Goal: Task Accomplishment & Management: Complete application form

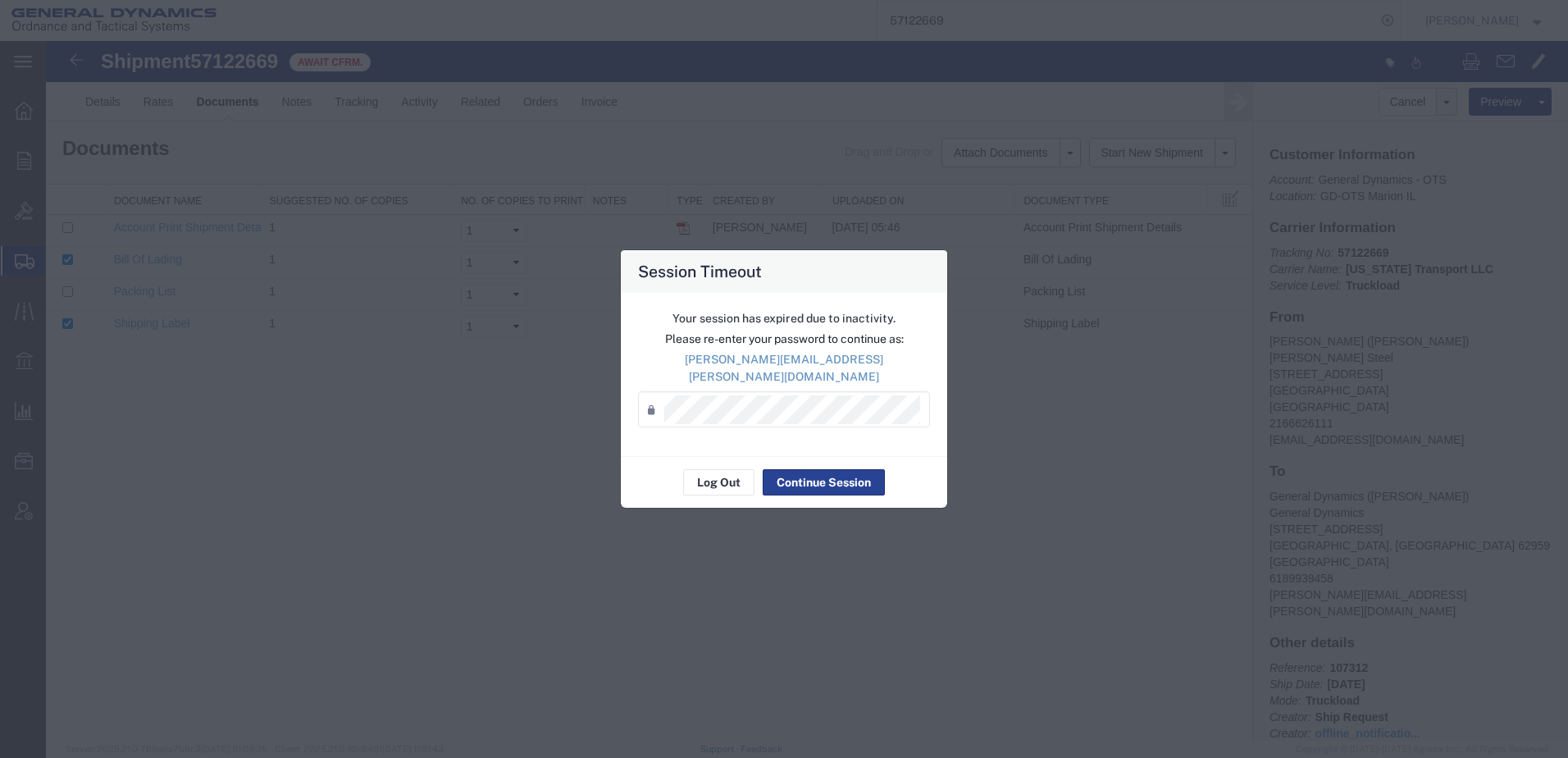
click at [849, 469] on button "Continue Session" at bounding box center [824, 482] width 122 height 26
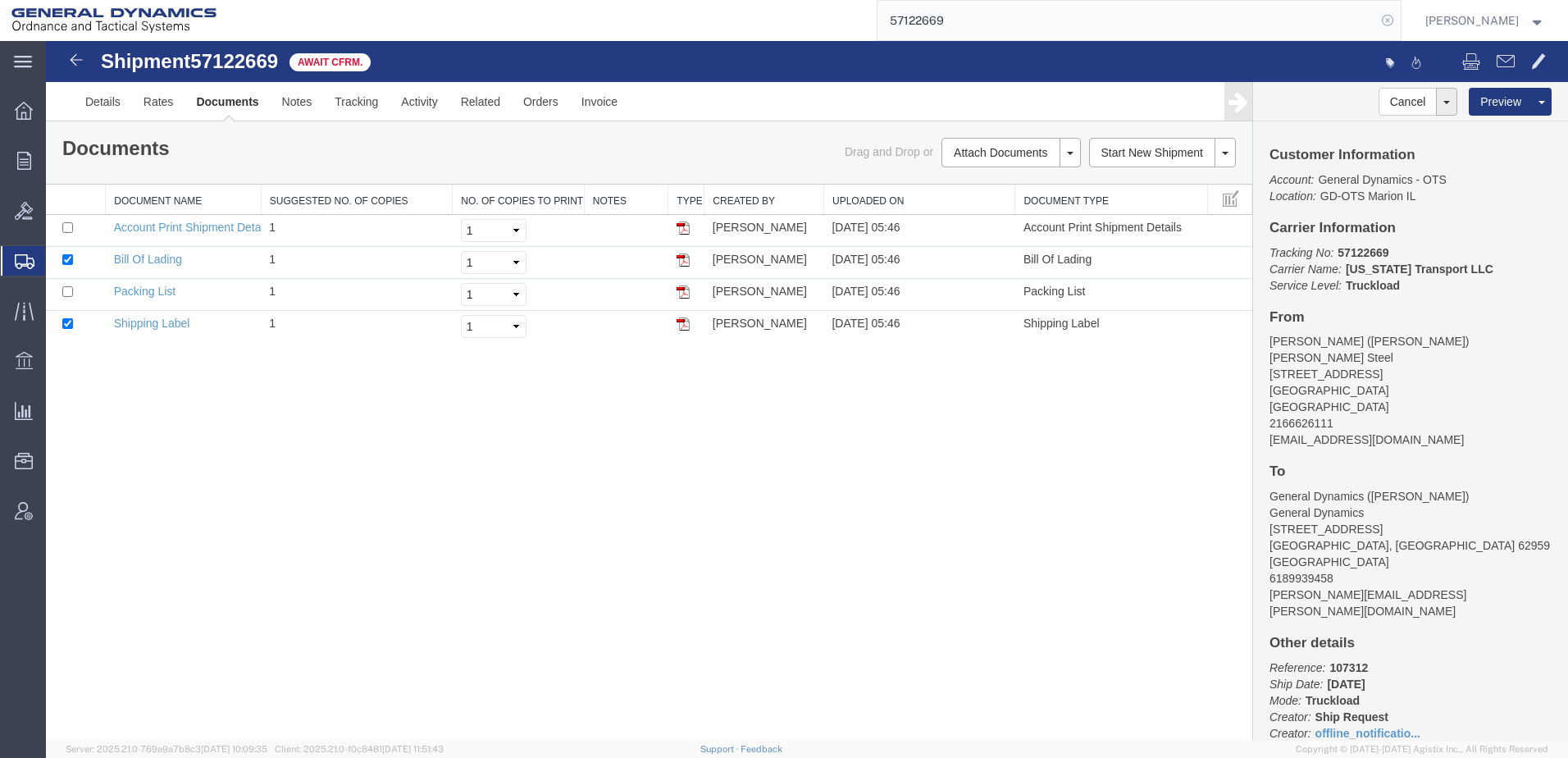
click at [1376, 16] on icon at bounding box center [1388, 21] width 23 height 23
click at [1022, 22] on input "search" at bounding box center [1126, 21] width 498 height 40
paste input "57124103"
type input "57124103"
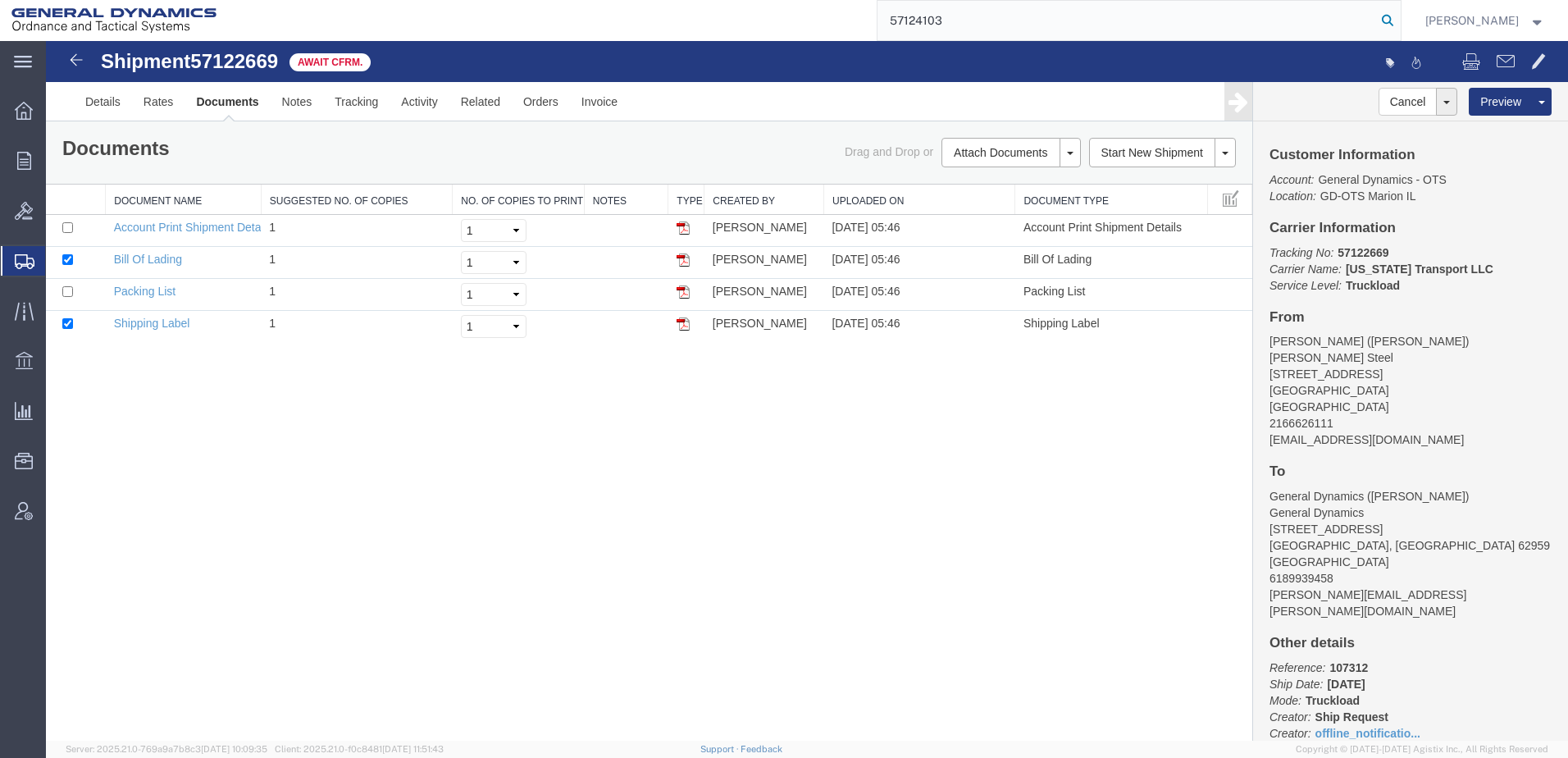
click at [1376, 17] on icon at bounding box center [1388, 21] width 23 height 23
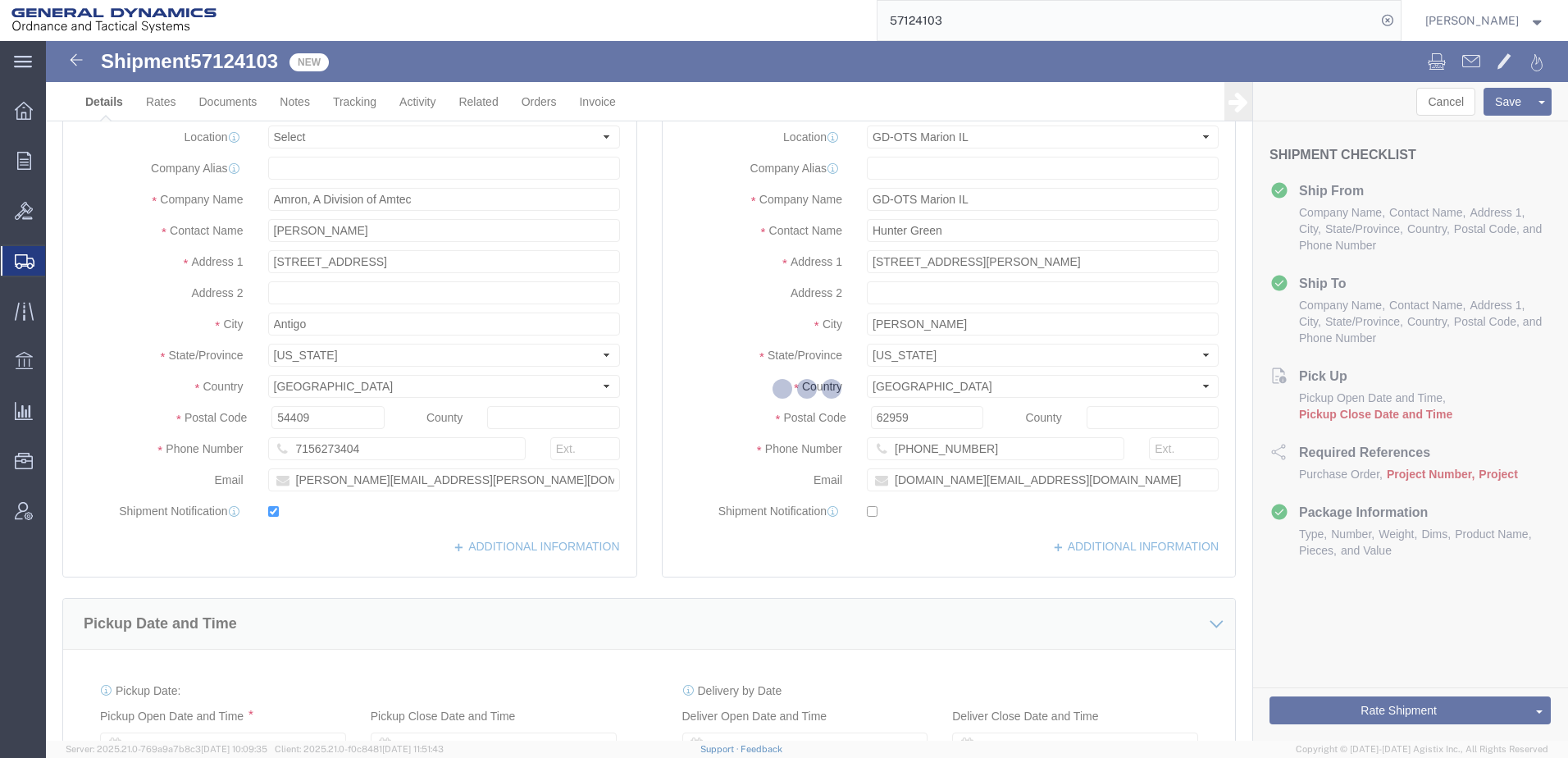
select select "313"
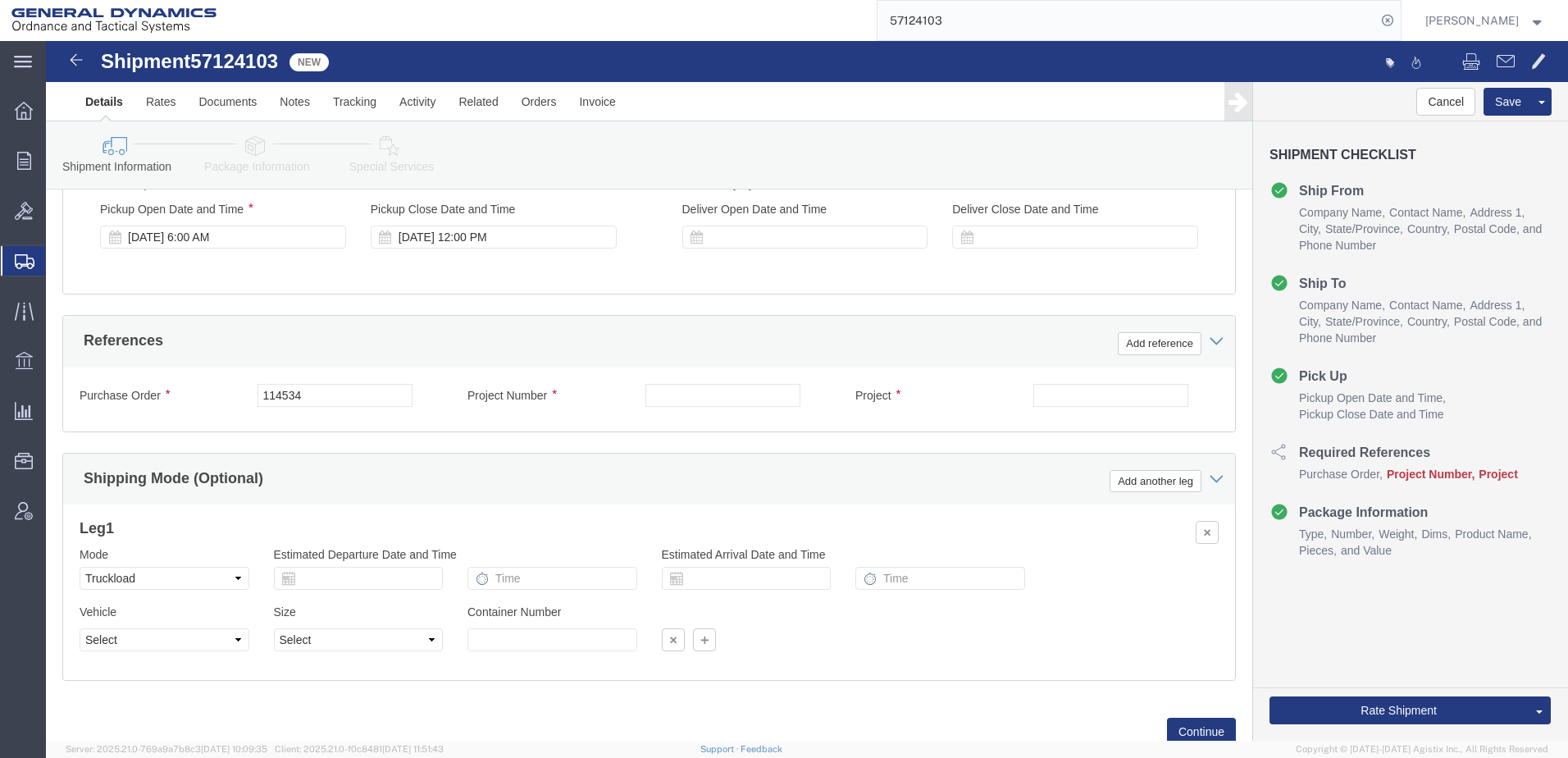
scroll to position [656, 0]
click input "text"
type input "N/A"
click input "text"
type input "N/A"
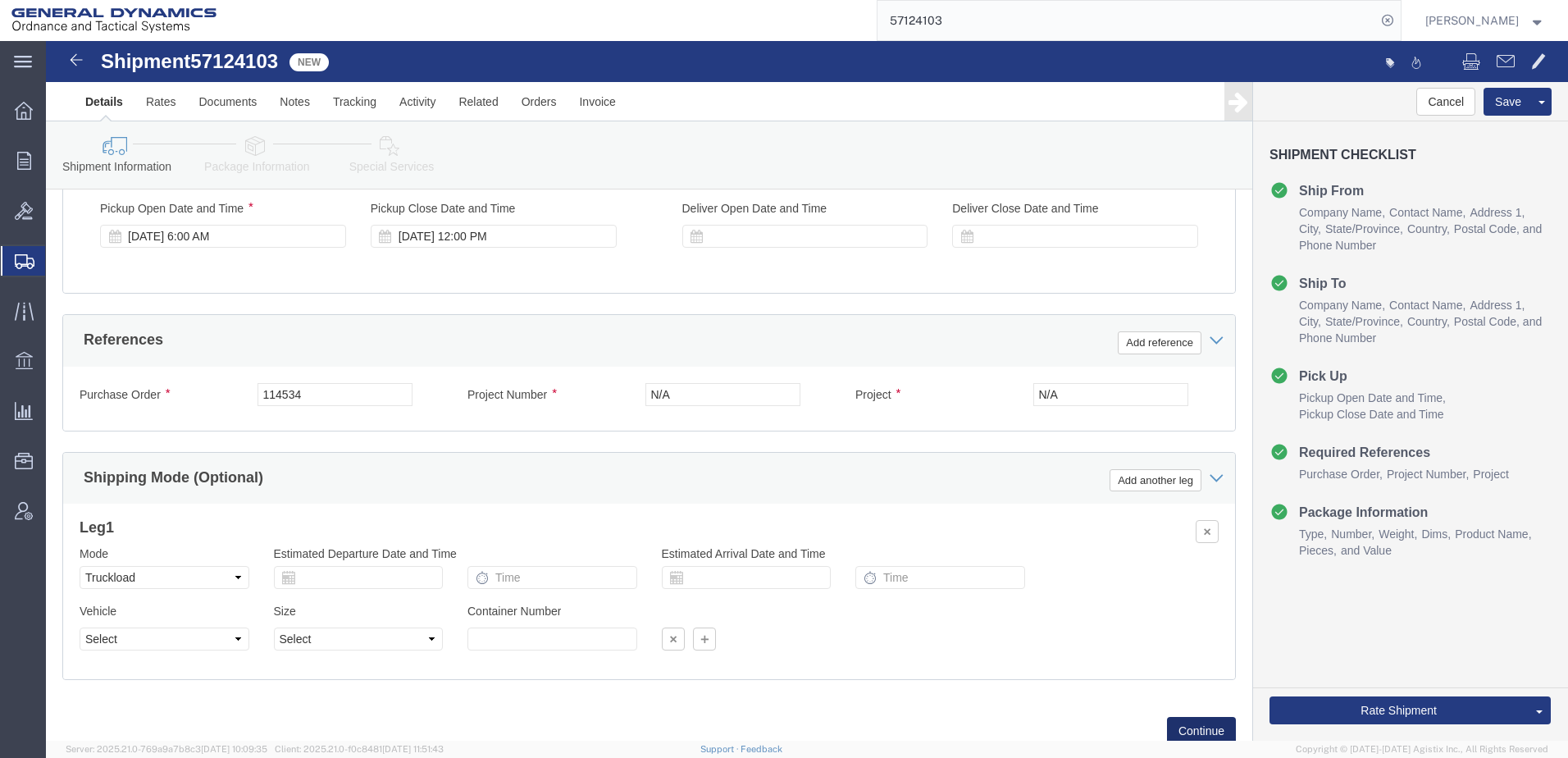
click button "Continue"
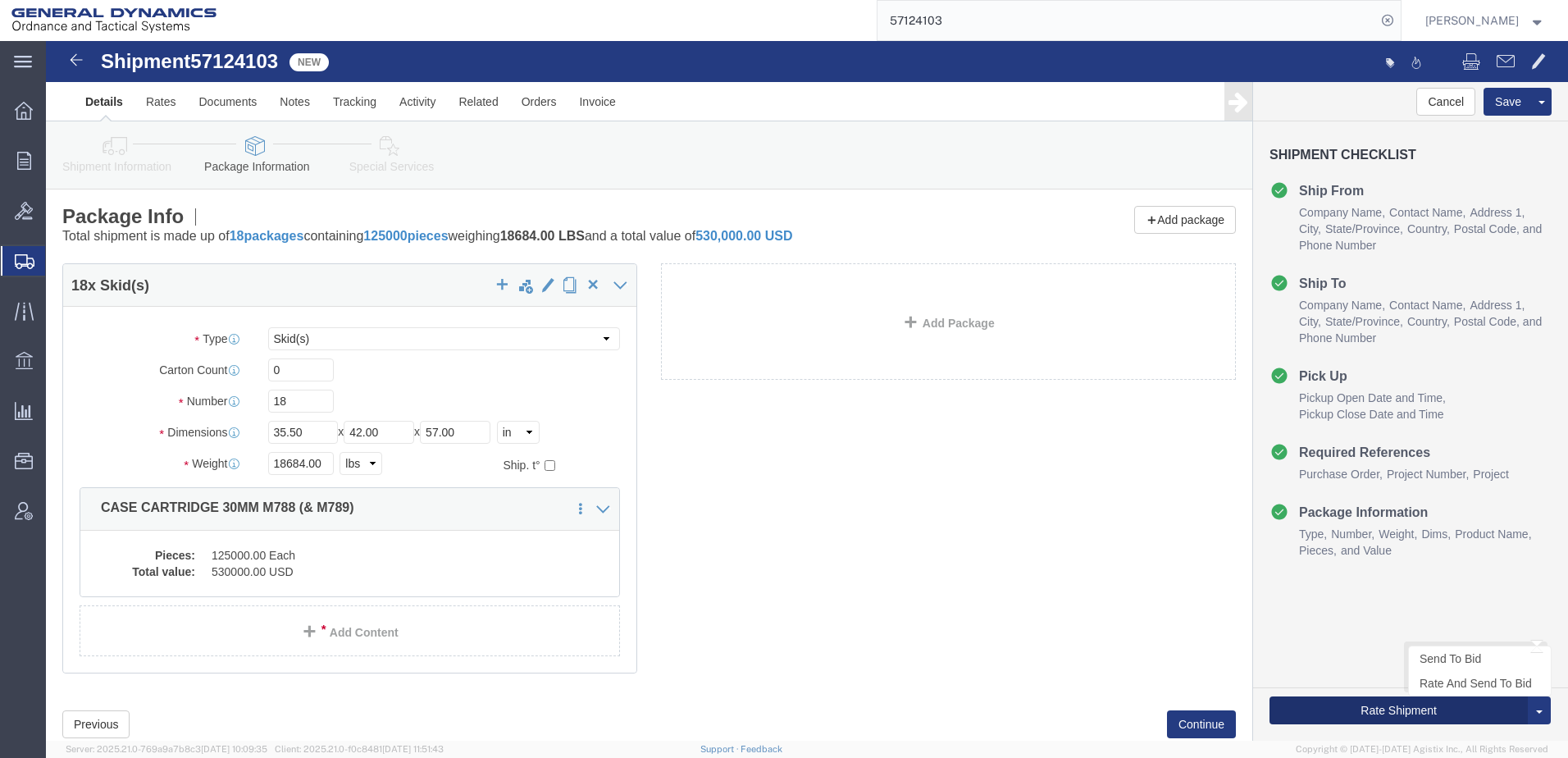
click button "Rate Shipment"
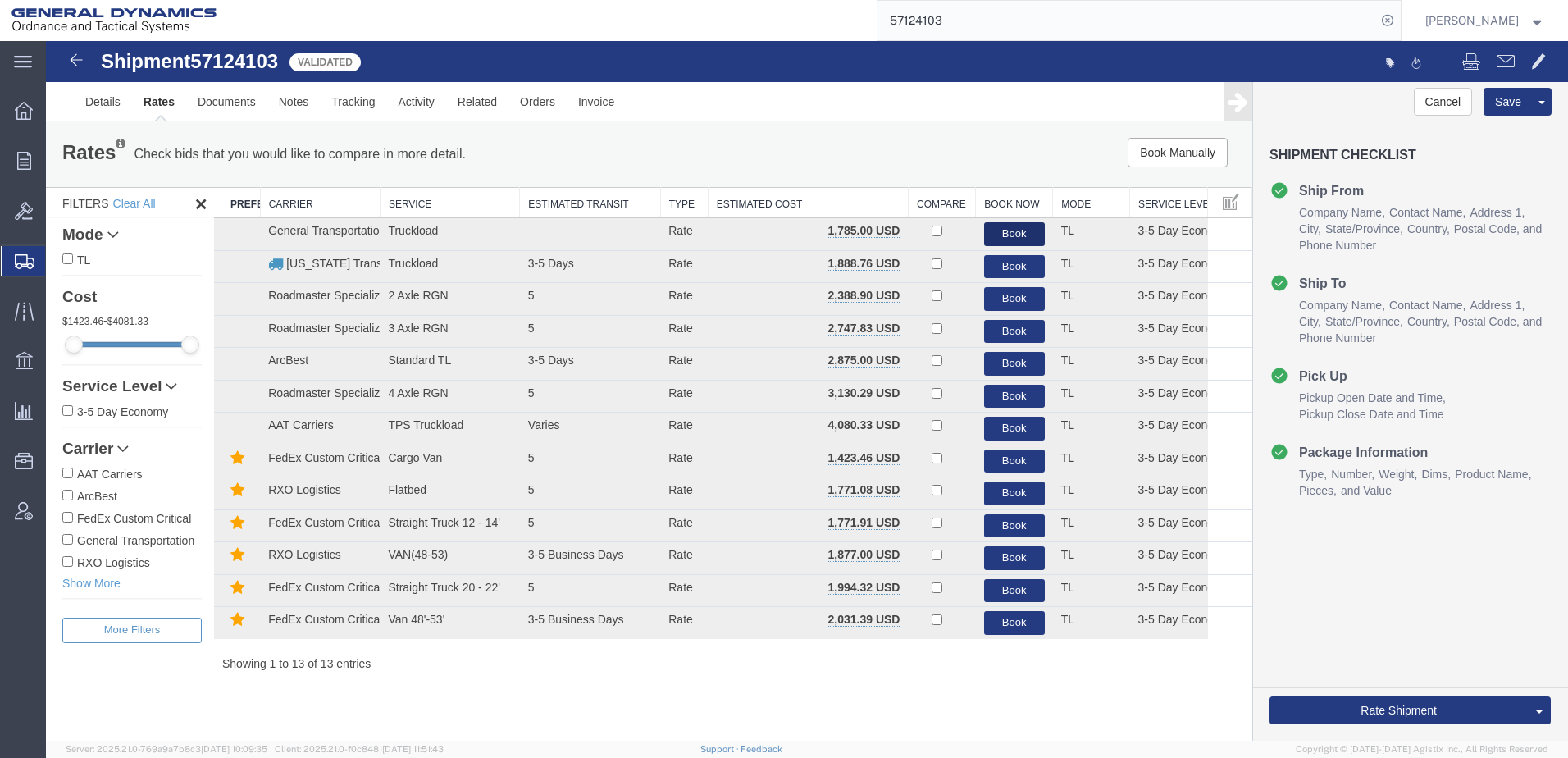
click at [1018, 232] on button "Book" at bounding box center [1014, 234] width 61 height 24
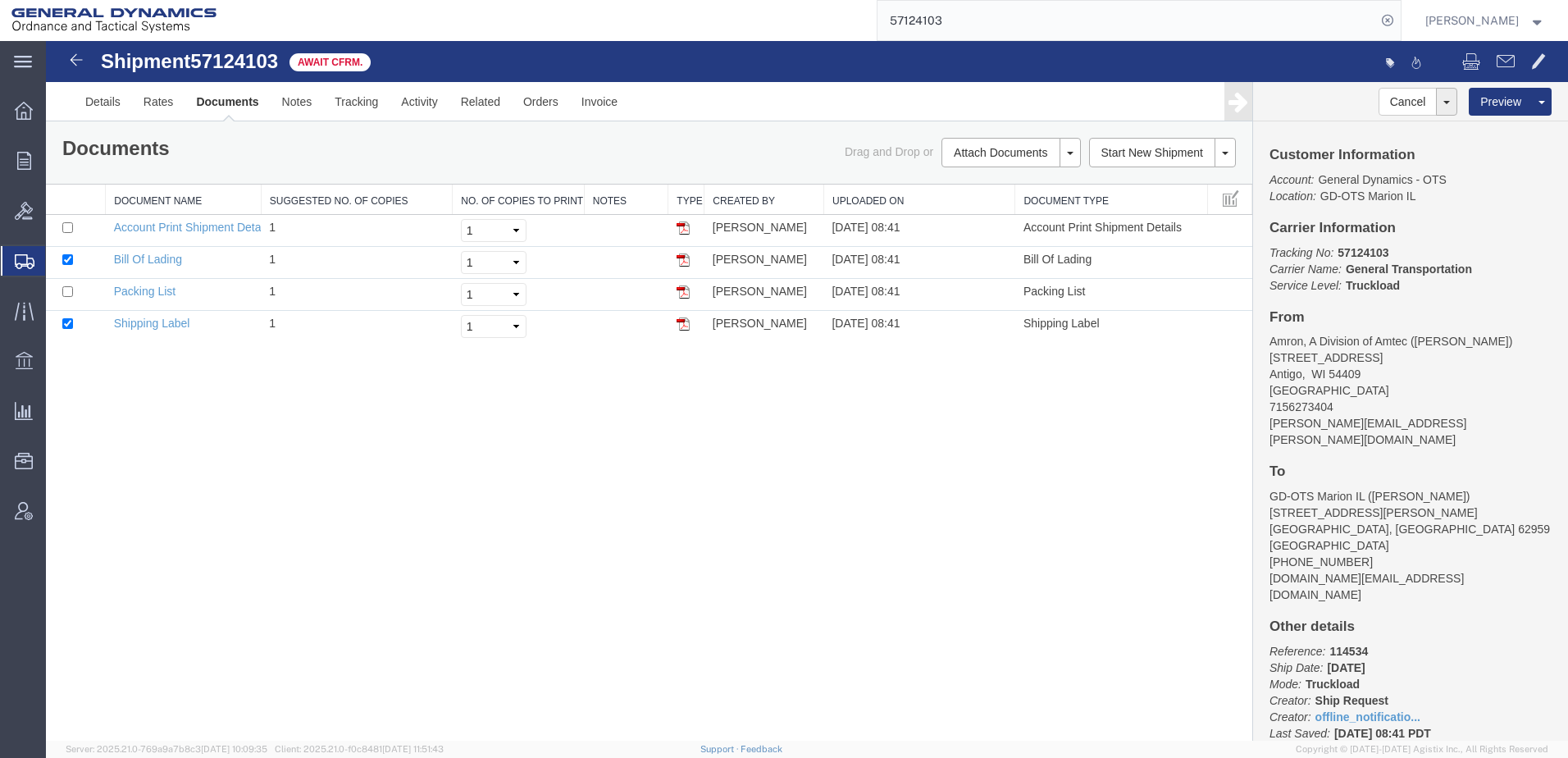
click at [1079, 468] on div "Shipment 57124103 4 of 4 Await Cfrm. Details Rates Documents Notes Tracking Act…" at bounding box center [807, 391] width 1522 height 700
